Goal: Task Accomplishment & Management: Use online tool/utility

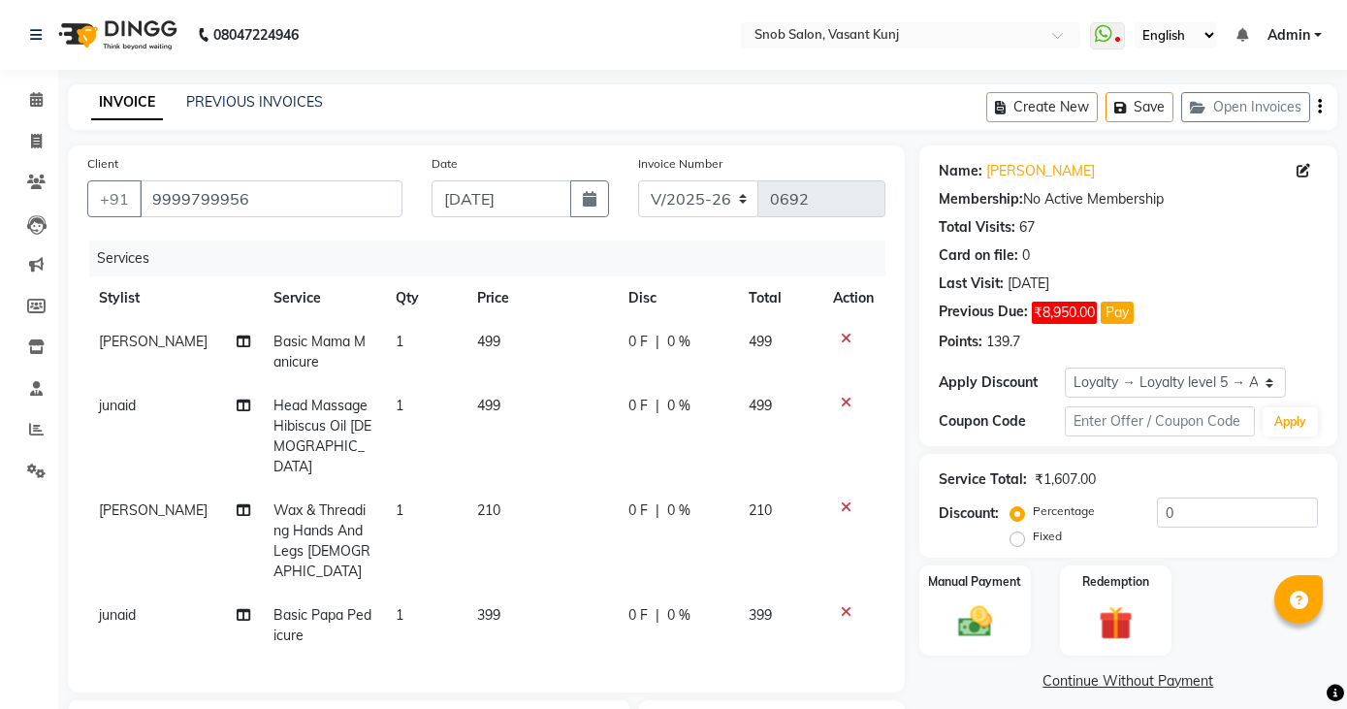
select select "7175"
select select "service"
select select "82633"
select select "1: Object"
click at [842, 338] on icon at bounding box center [846, 339] width 11 height 14
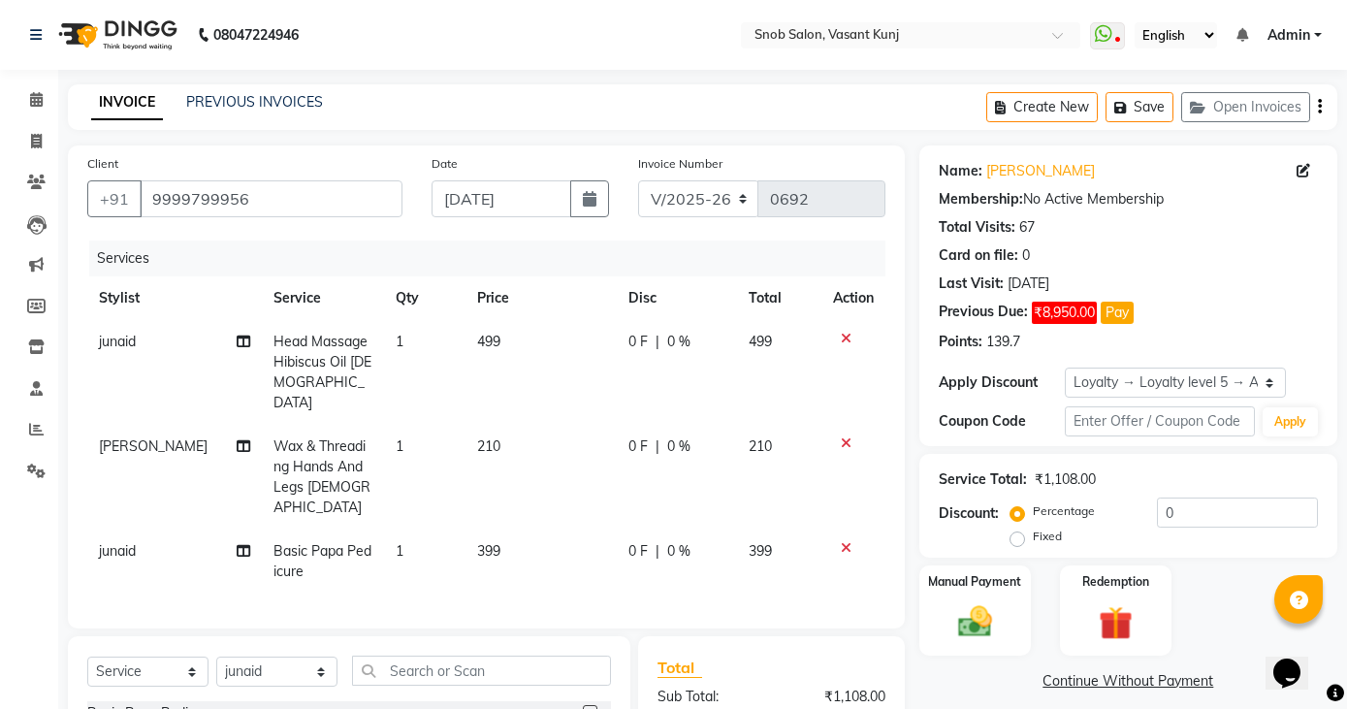
click at [841, 541] on icon at bounding box center [846, 548] width 11 height 14
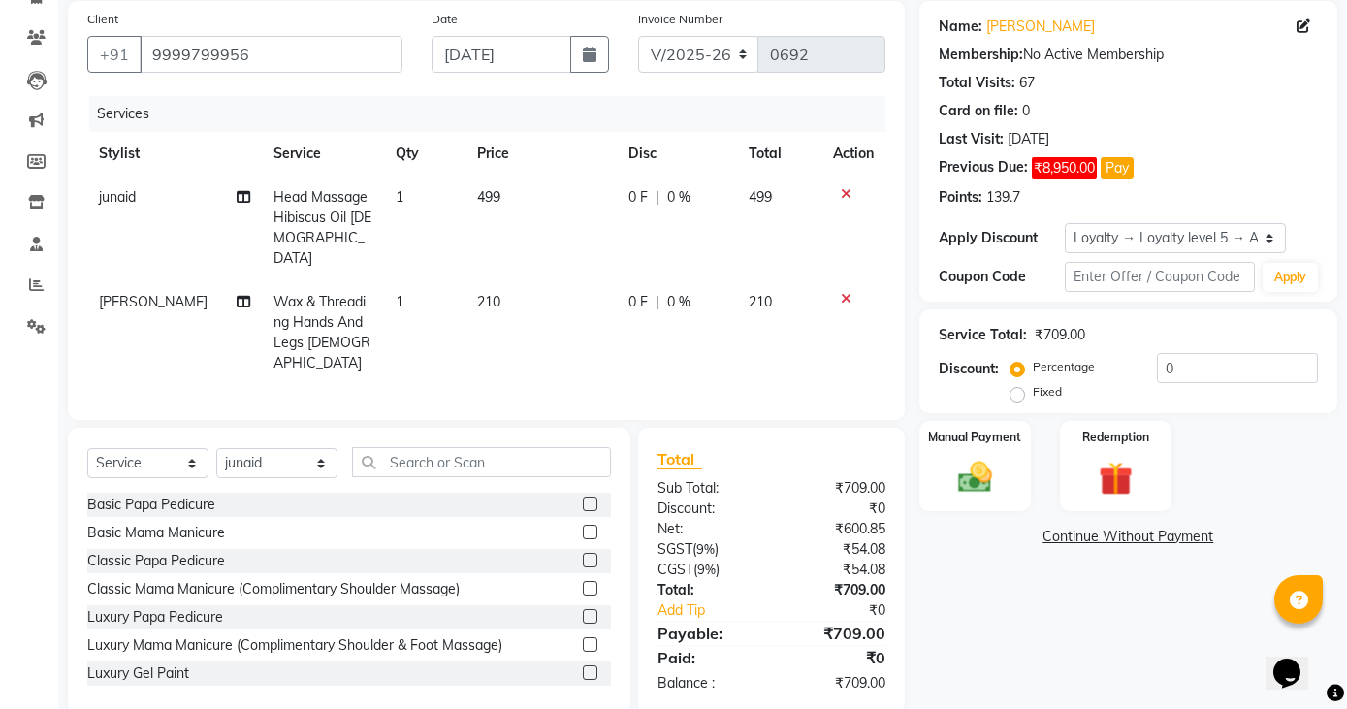
scroll to position [152, 0]
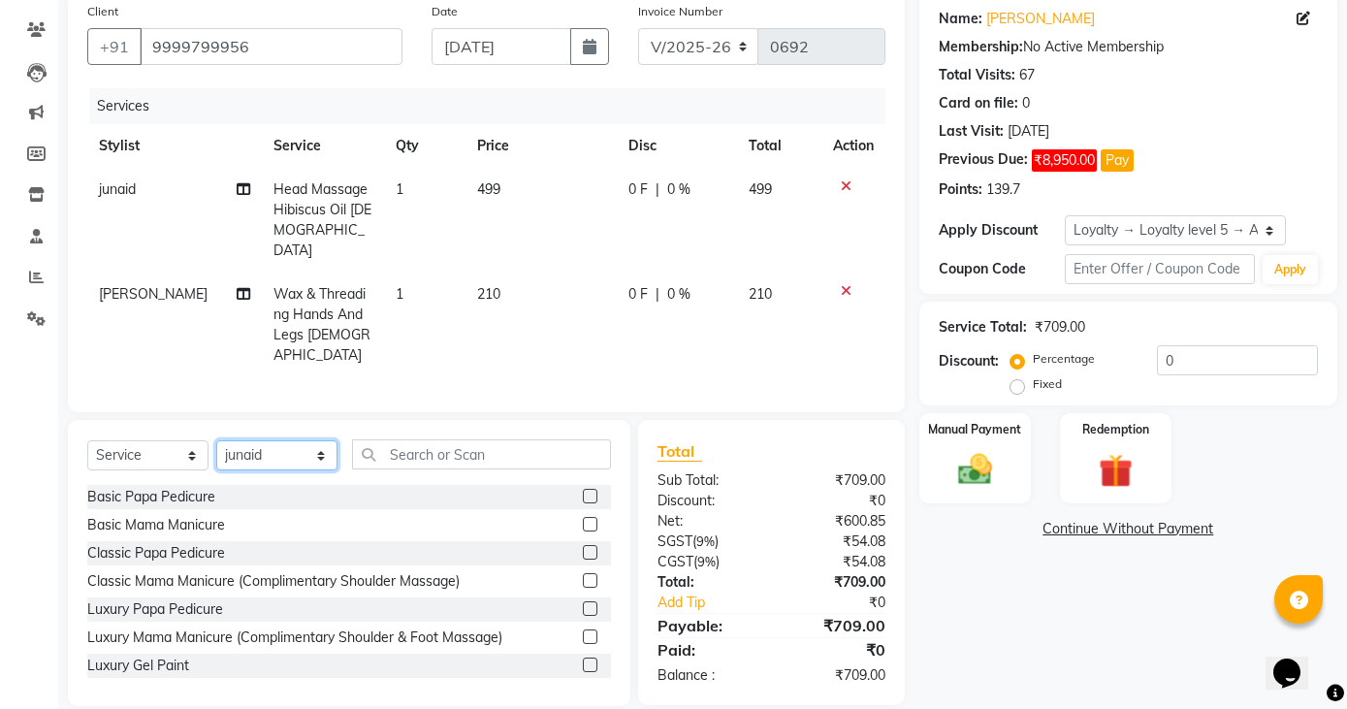
click at [309, 440] on select "Select Stylist Asin junaid [PERSON_NAME] [PERSON_NAME] [PERSON_NAME]" at bounding box center [276, 455] width 121 height 30
click at [216, 440] on select "Select Stylist Asin junaid [PERSON_NAME] [PERSON_NAME] [PERSON_NAME]" at bounding box center [276, 455] width 121 height 30
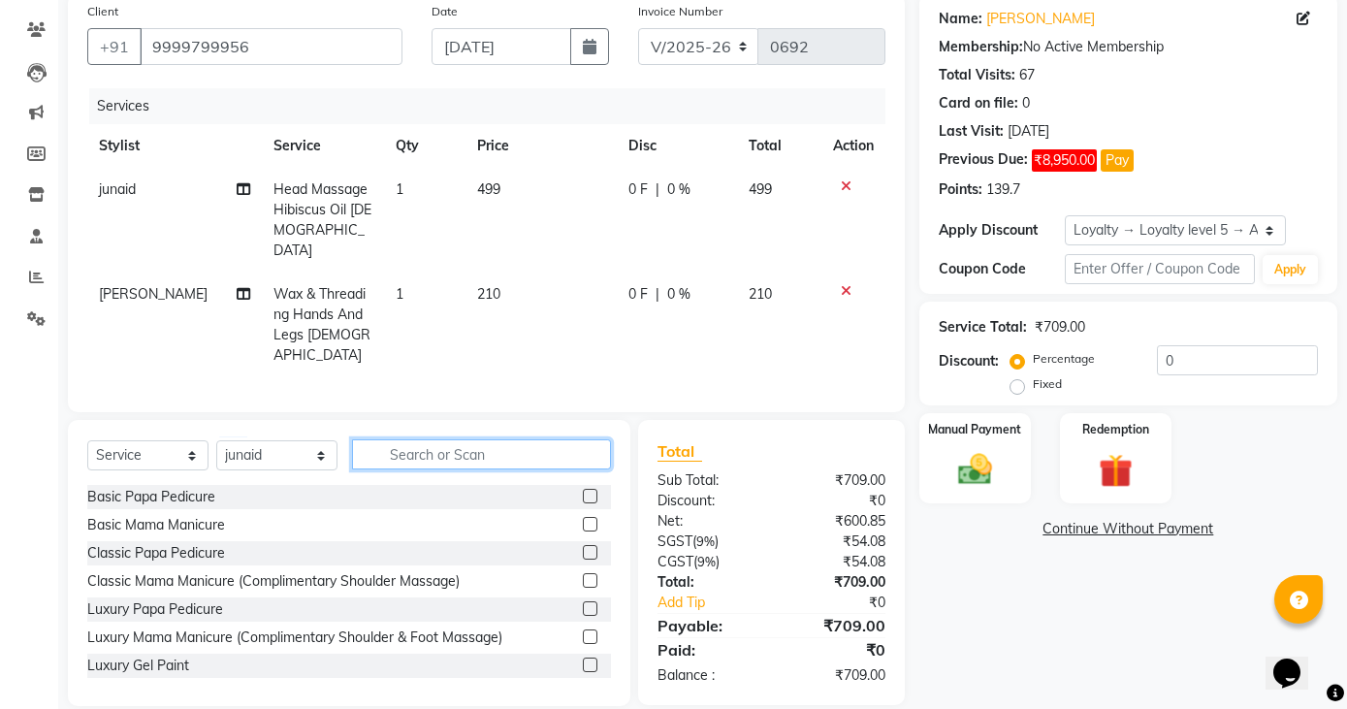
click at [457, 439] on input "text" at bounding box center [481, 454] width 259 height 30
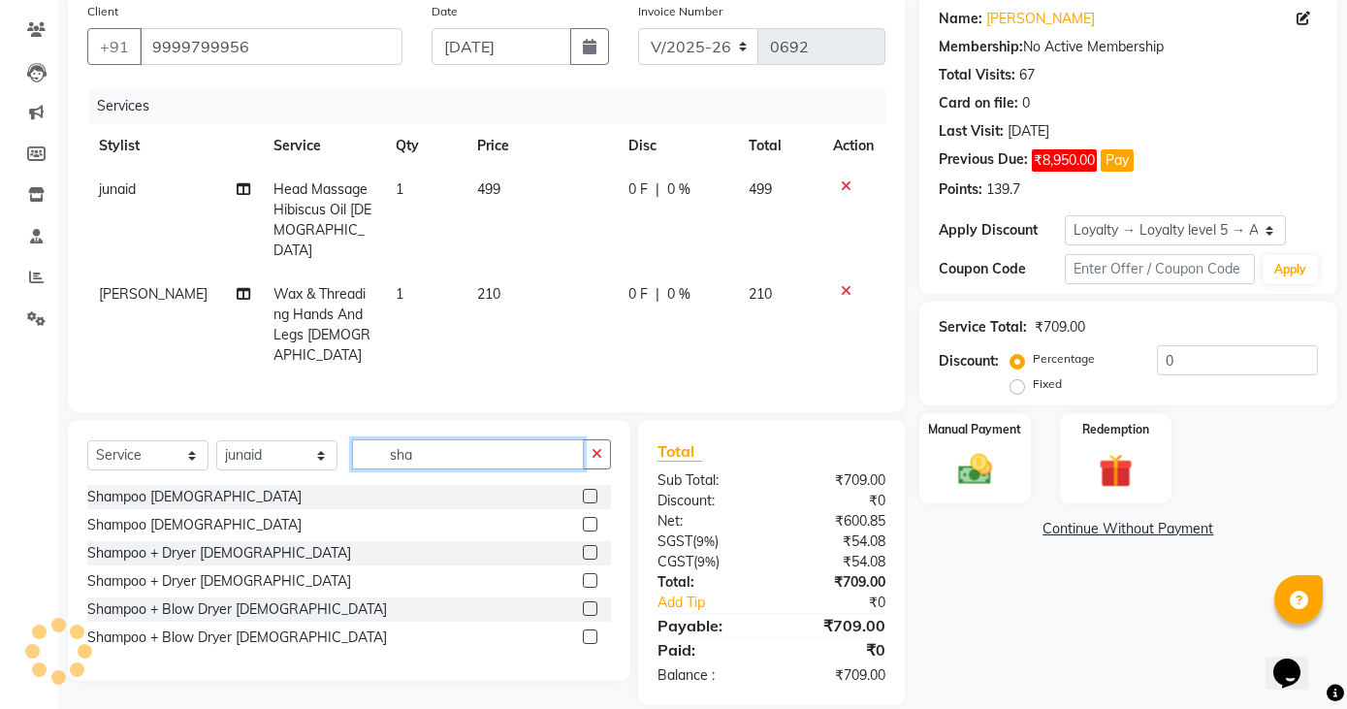
scroll to position [151, 0]
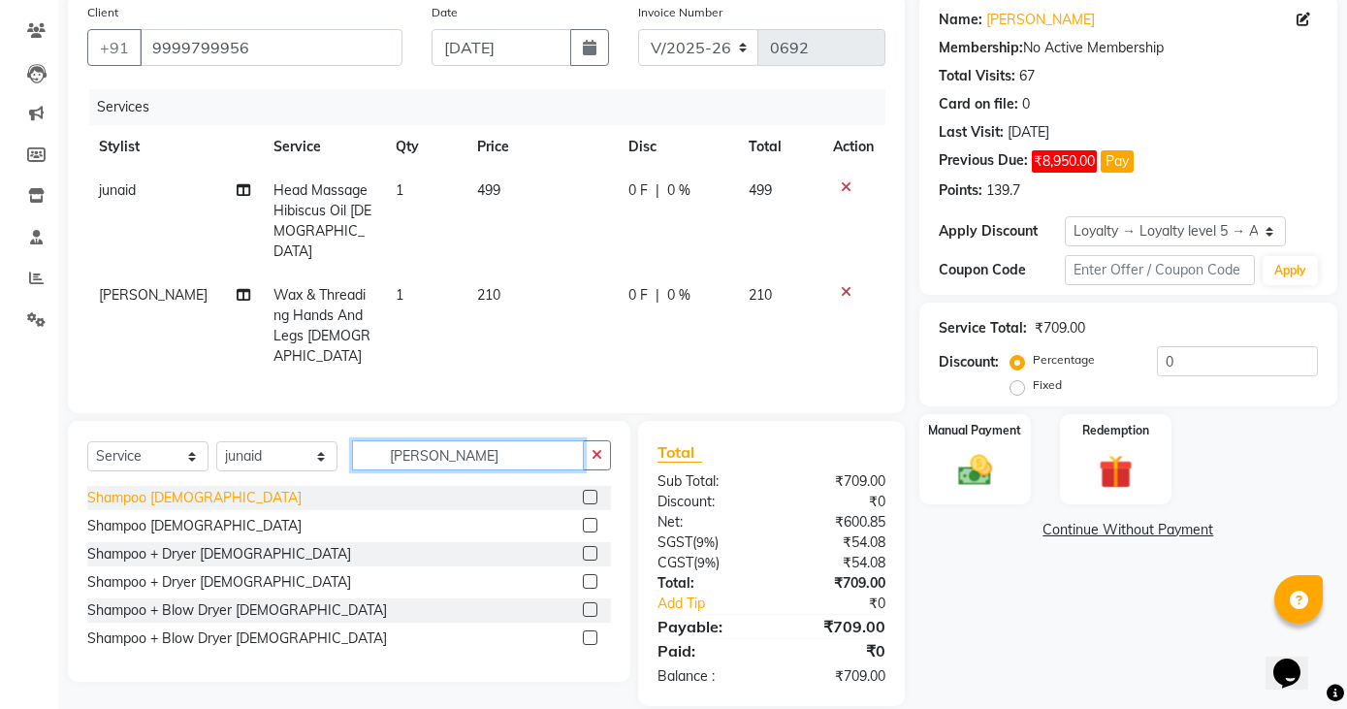
type input "[PERSON_NAME]"
click at [168, 488] on div "Shampoo [DEMOGRAPHIC_DATA]" at bounding box center [194, 498] width 214 height 20
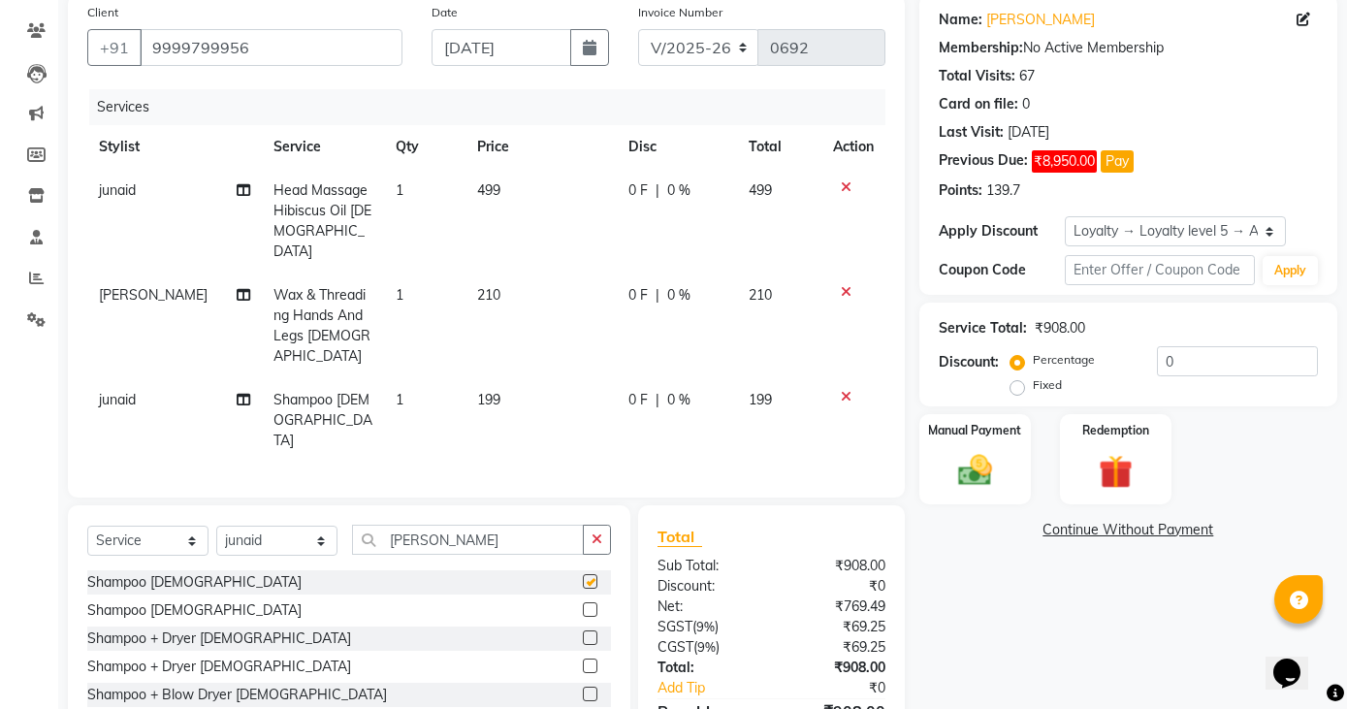
checkbox input "false"
click at [511, 378] on td "199" at bounding box center [541, 420] width 151 height 84
select select "82633"
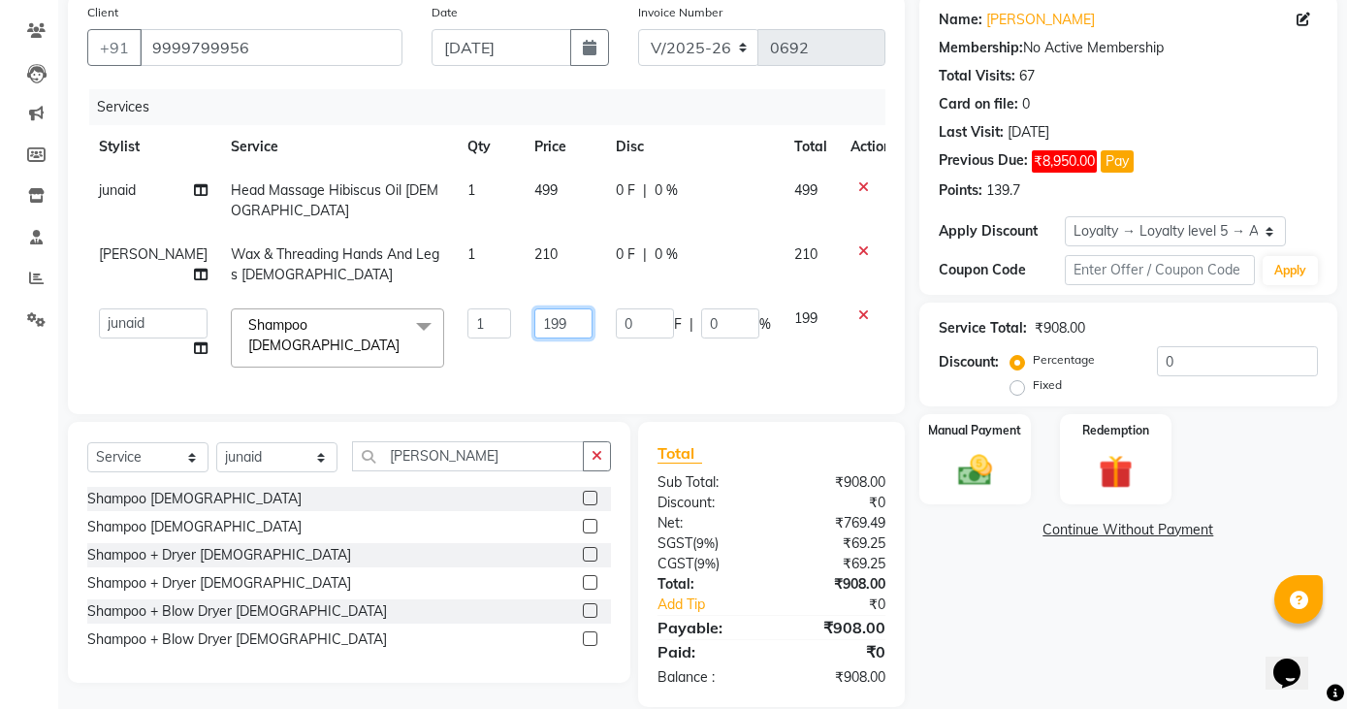
click at [538, 326] on input "199" at bounding box center [563, 323] width 58 height 30
type input "1"
type input "650"
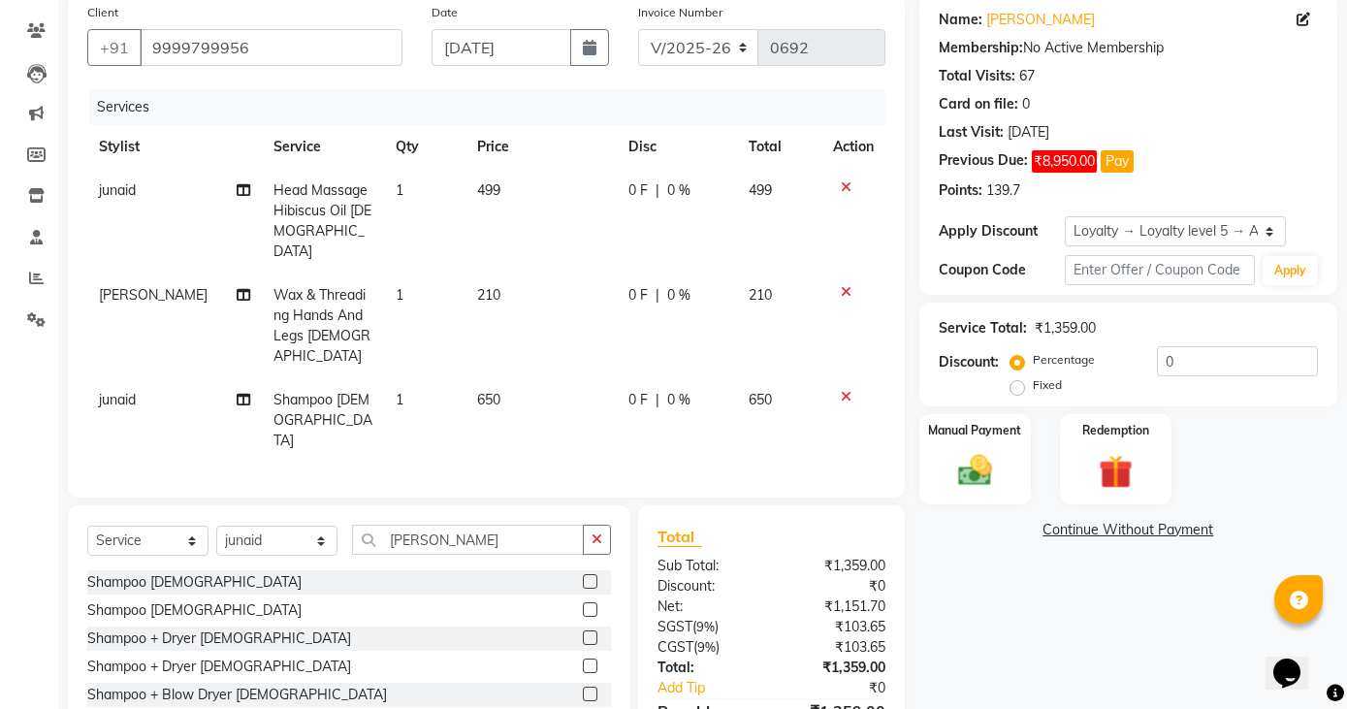
click at [530, 273] on td "210" at bounding box center [541, 325] width 151 height 105
select select "60451"
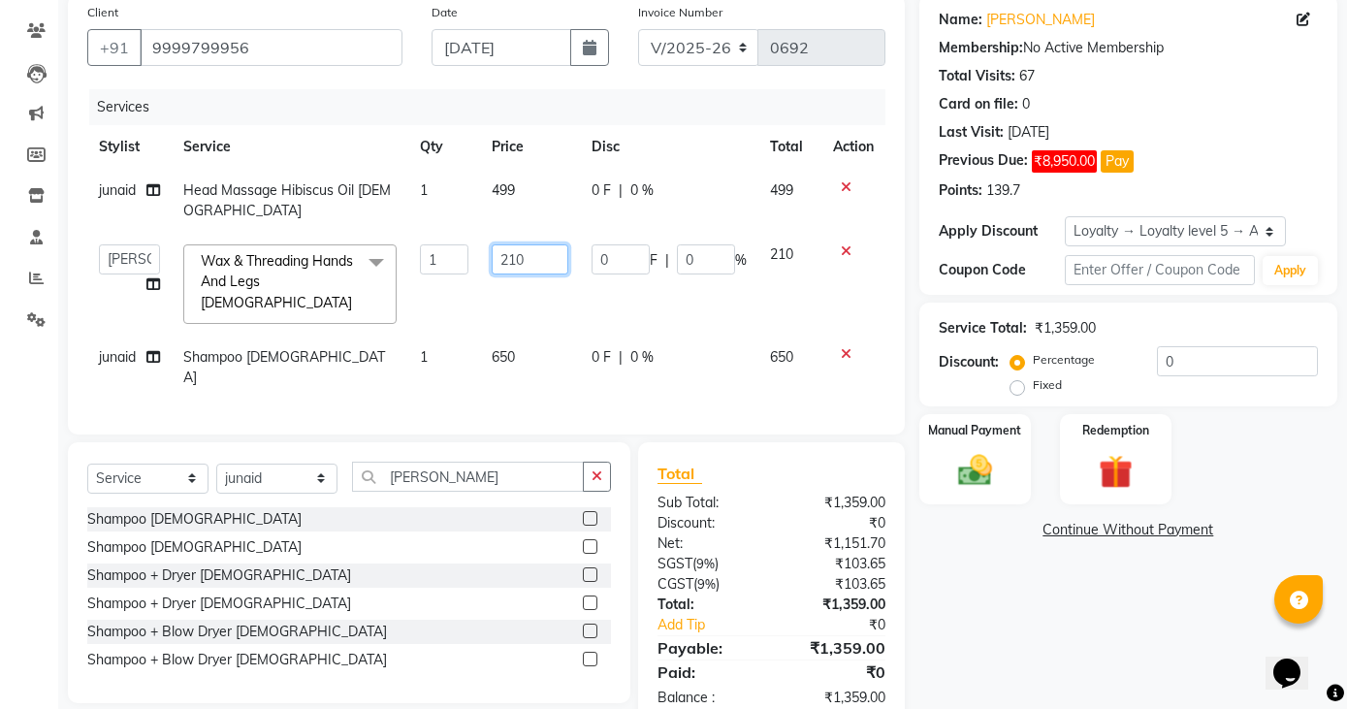
click at [530, 257] on input "210" at bounding box center [530, 259] width 77 height 30
type input "2"
type input "300"
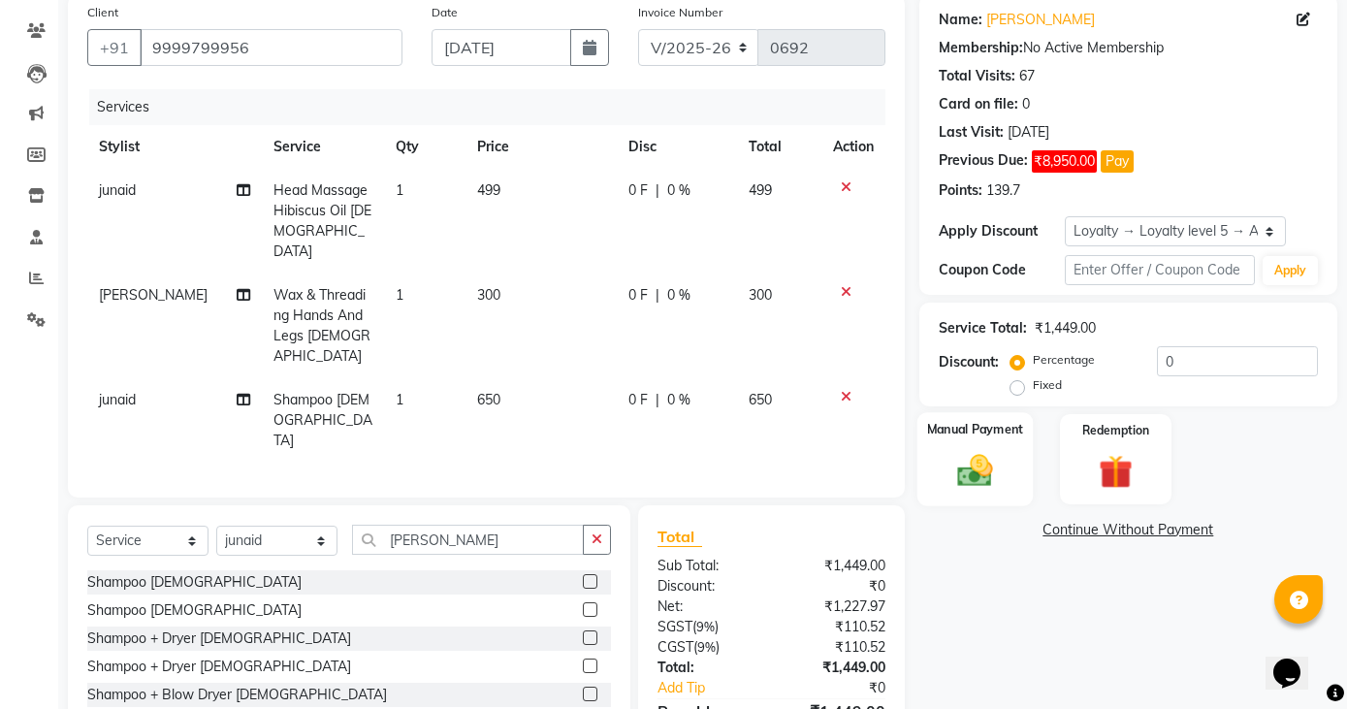
click at [973, 476] on img at bounding box center [975, 470] width 57 height 41
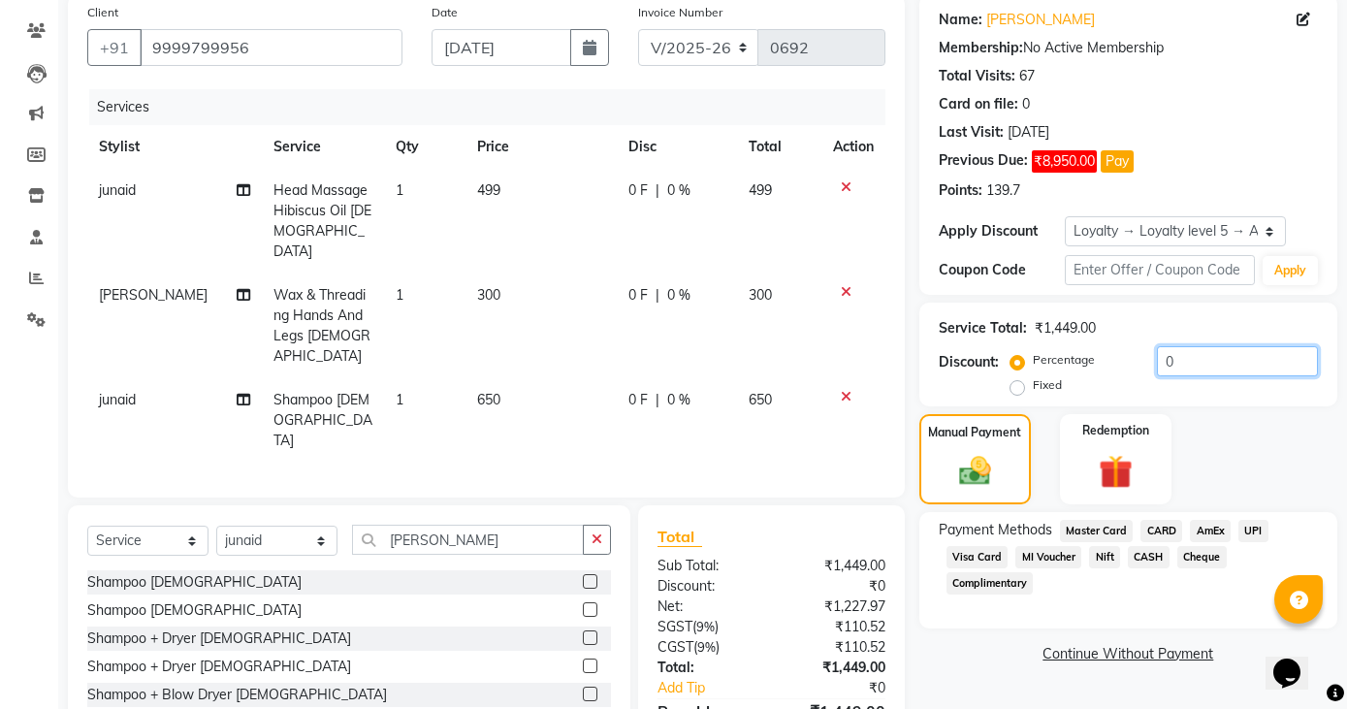
click at [1183, 367] on input "0" at bounding box center [1237, 361] width 161 height 30
type input "0"
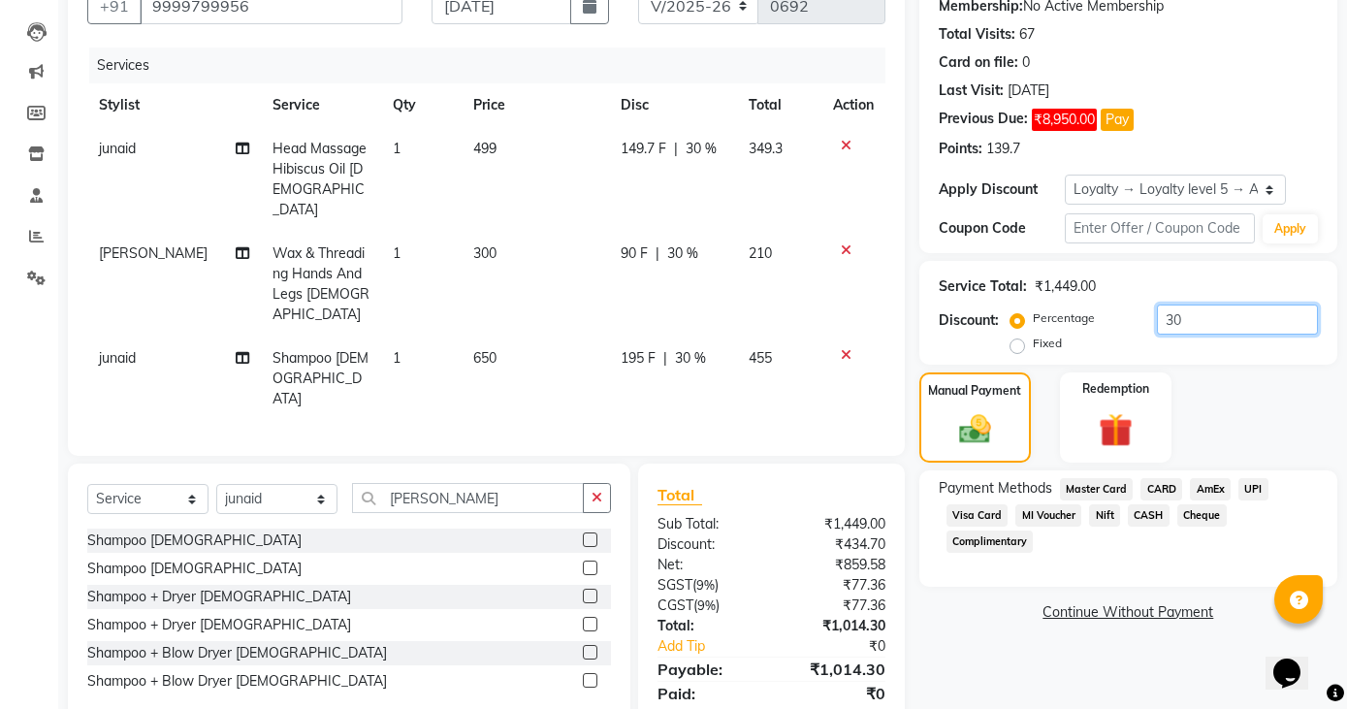
scroll to position [215, 0]
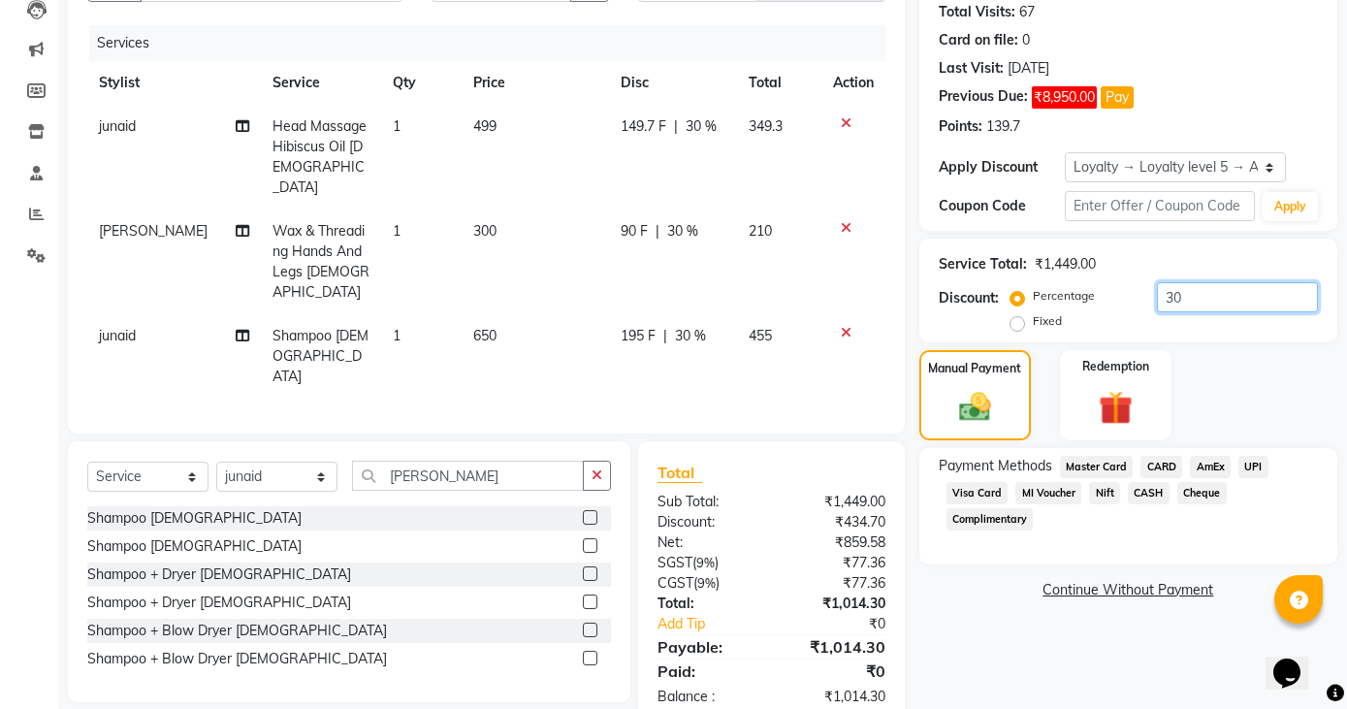
type input "30"
click at [1038, 497] on span "MI Voucher" at bounding box center [1048, 493] width 66 height 22
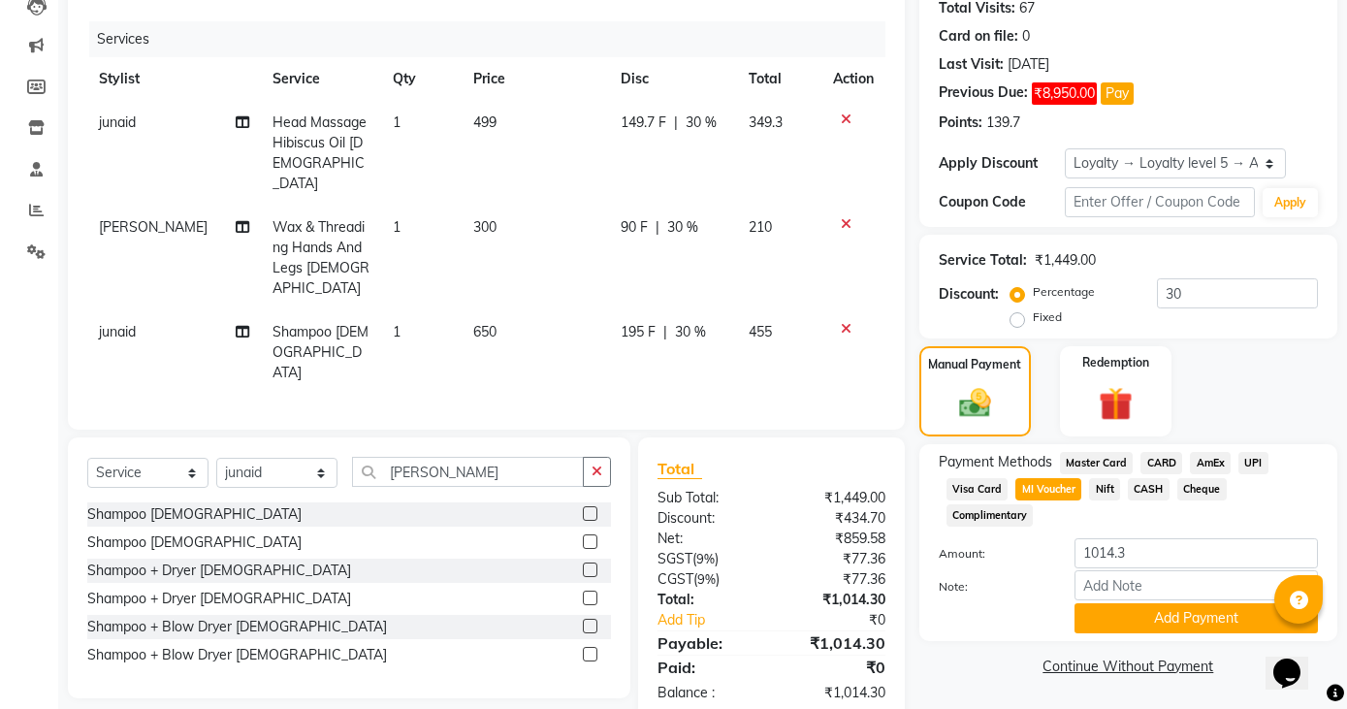
scroll to position [220, 0]
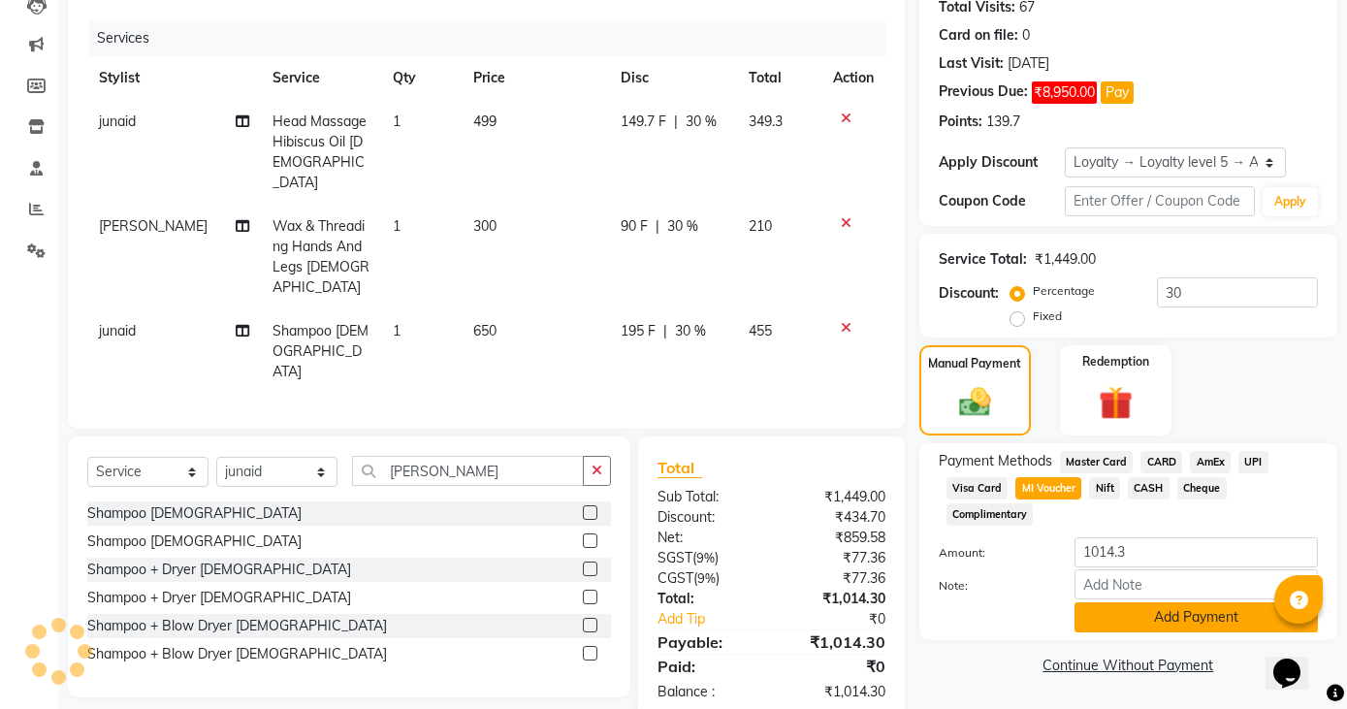
click at [1127, 613] on button "Add Payment" at bounding box center [1196, 617] width 243 height 30
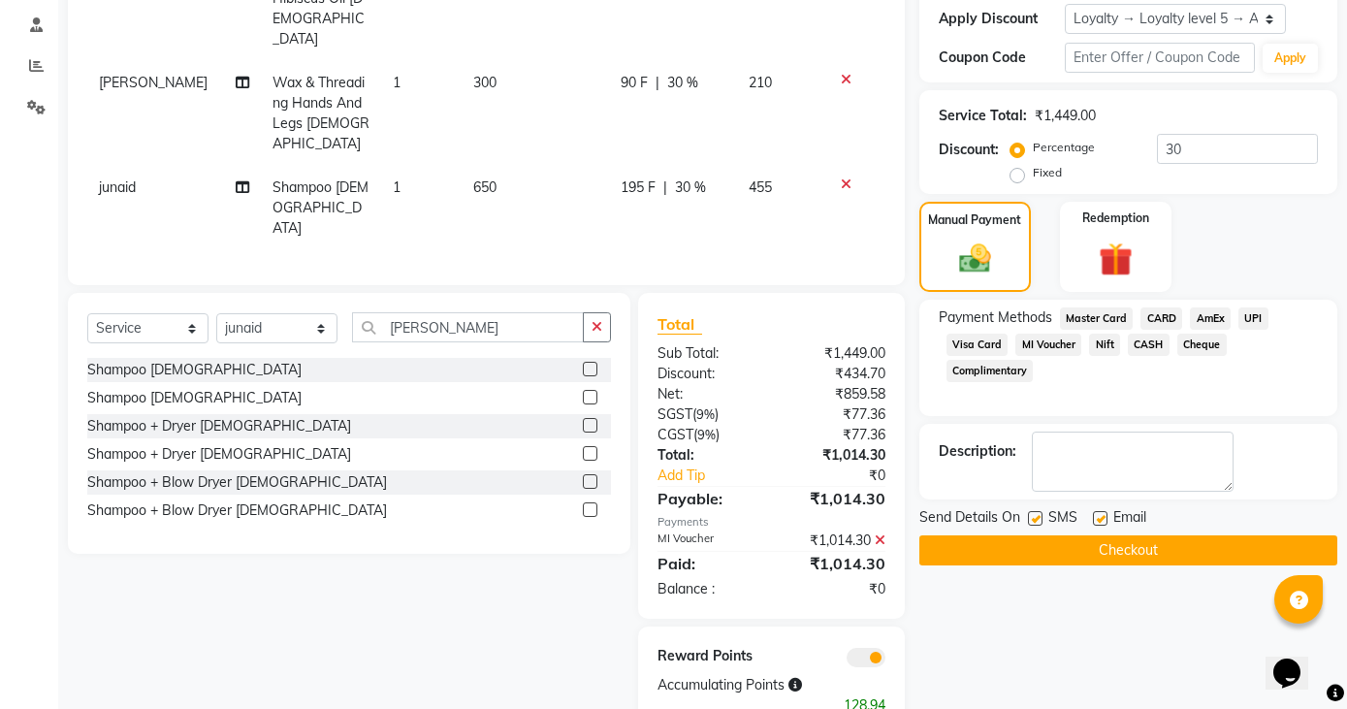
scroll to position [372, 0]
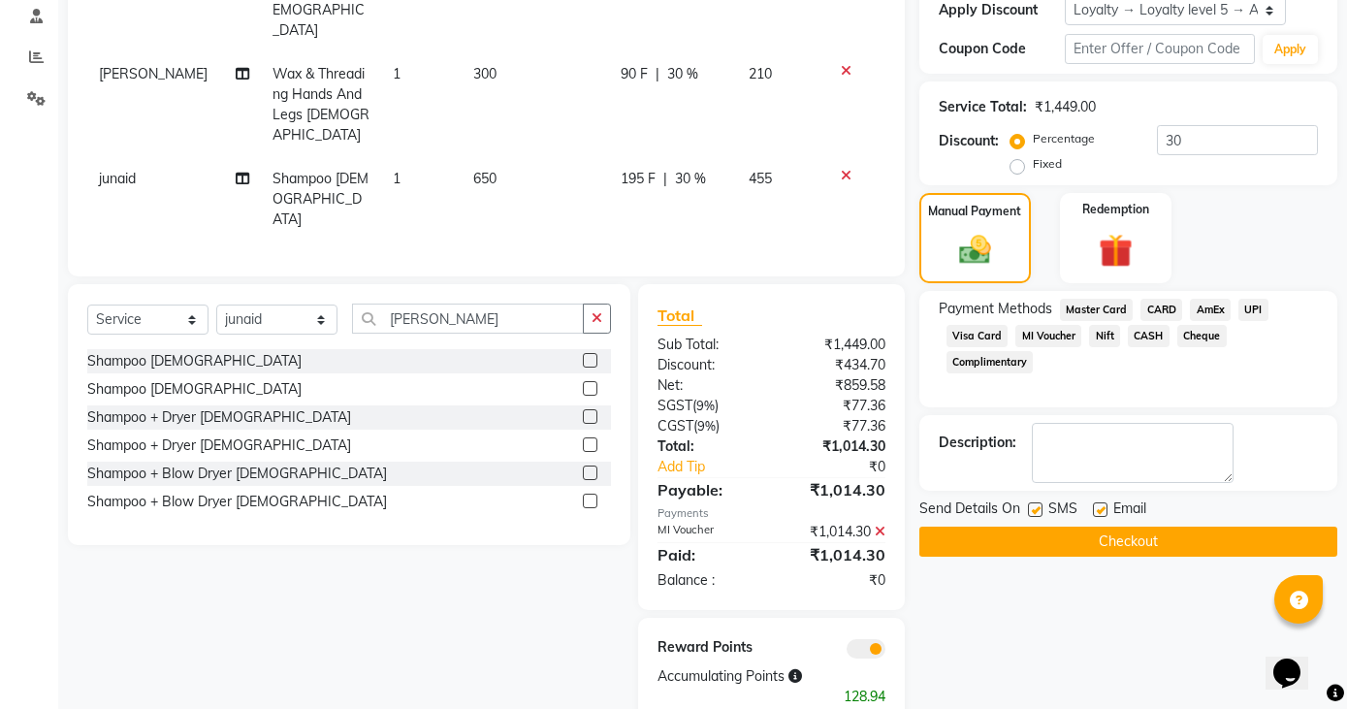
click at [1087, 542] on button "Checkout" at bounding box center [1128, 542] width 418 height 30
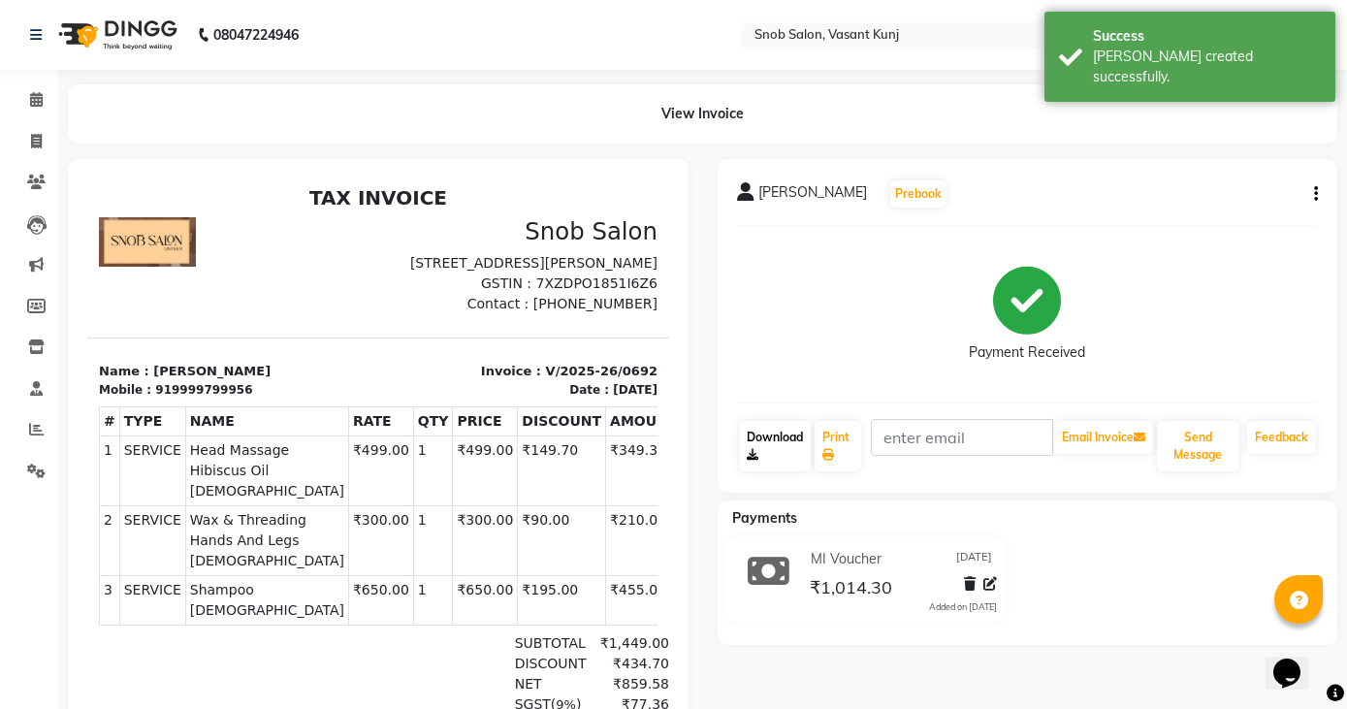
click at [772, 437] on link "Download" at bounding box center [775, 446] width 73 height 50
